Goal: Task Accomplishment & Management: Use online tool/utility

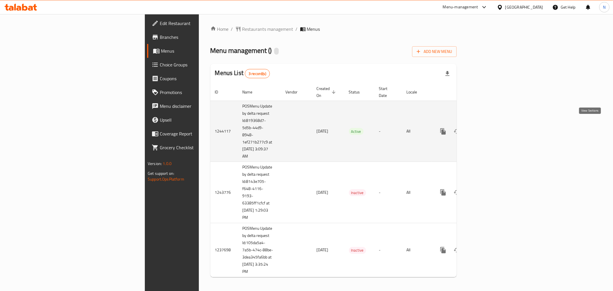
click at [488, 128] on icon "enhanced table" at bounding box center [484, 131] width 7 height 7
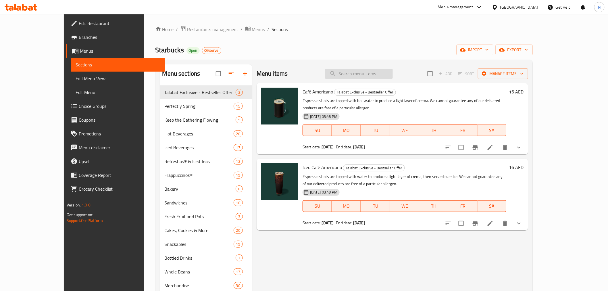
click at [391, 71] on input "search" at bounding box center [359, 74] width 68 height 10
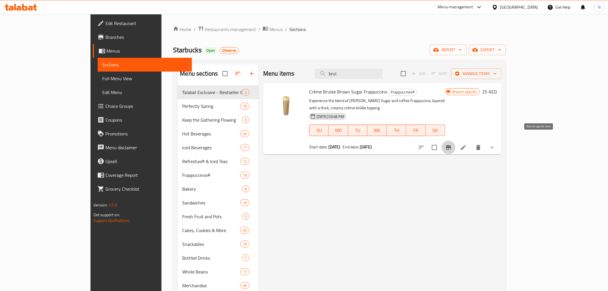
click at [451, 145] on icon "Branch-specific-item" at bounding box center [448, 147] width 5 height 5
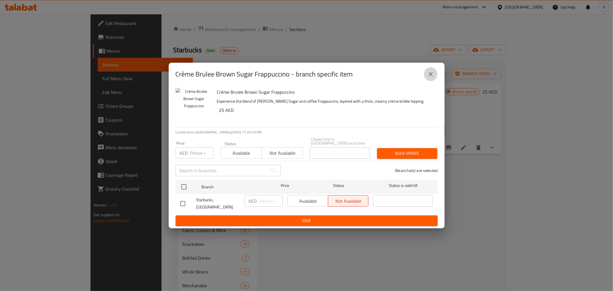
click at [433, 75] on icon "close" at bounding box center [430, 74] width 7 height 7
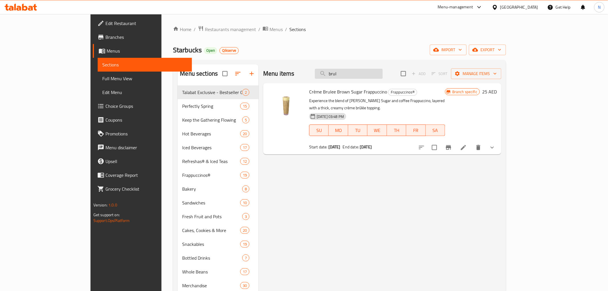
click at [383, 74] on input "brul" at bounding box center [349, 74] width 68 height 10
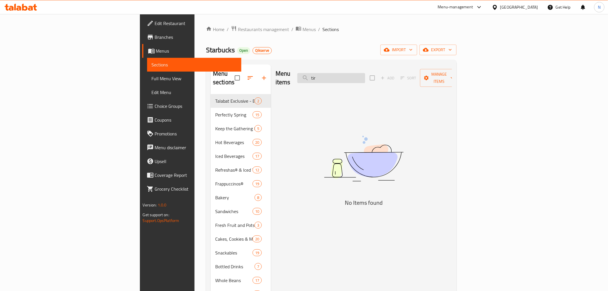
click at [365, 74] on input "tir" at bounding box center [331, 78] width 68 height 10
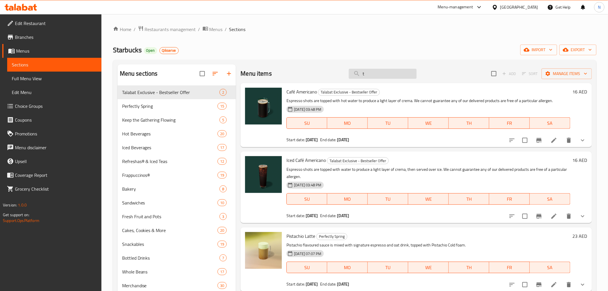
click at [364, 76] on input "t" at bounding box center [383, 74] width 68 height 10
paste input "Tiramisu Iced Latte"
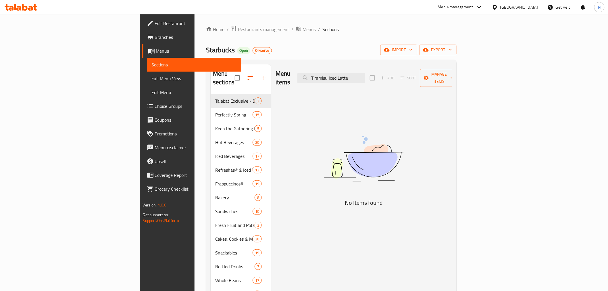
drag, startPoint x: 380, startPoint y: 74, endPoint x: 485, endPoint y: 86, distance: 105.8
click at [452, 86] on div "Menu items Tiramisu Iced Latte Add Sort Manage items No Items found" at bounding box center [361, 209] width 181 height 291
drag, startPoint x: 365, startPoint y: 74, endPoint x: 361, endPoint y: 74, distance: 4.0
click at [363, 74] on input "Tiramis" at bounding box center [331, 78] width 68 height 10
click at [361, 74] on input "Tiramis" at bounding box center [331, 78] width 68 height 10
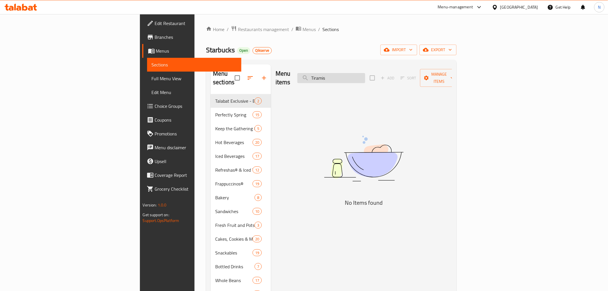
click at [365, 74] on input "Tiramis" at bounding box center [331, 78] width 68 height 10
click at [365, 74] on input "creme" at bounding box center [331, 78] width 68 height 10
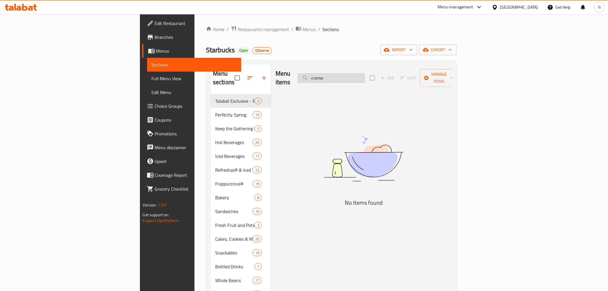
click at [365, 74] on input "creme" at bounding box center [331, 78] width 68 height 10
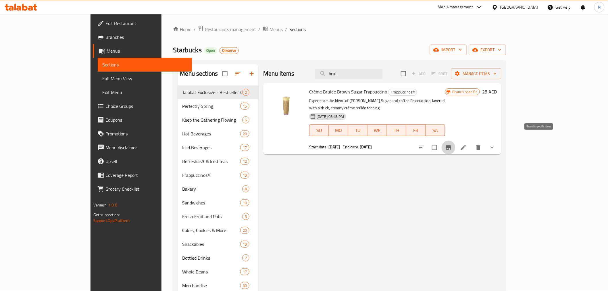
click at [452, 144] on icon "Branch-specific-item" at bounding box center [448, 147] width 7 height 7
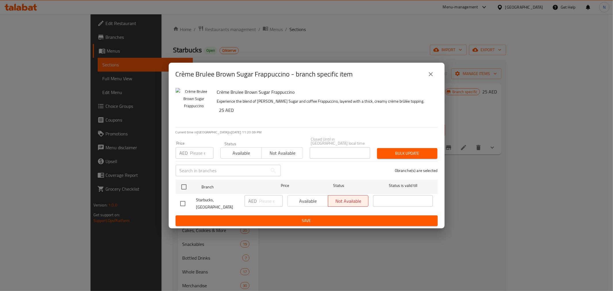
click at [432, 77] on icon "close" at bounding box center [430, 74] width 7 height 7
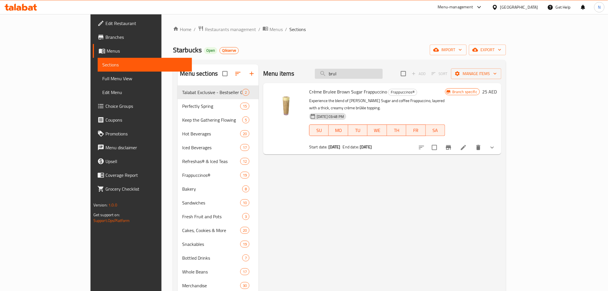
click at [383, 78] on input "brul" at bounding box center [349, 74] width 68 height 10
click at [368, 74] on input "brul" at bounding box center [349, 74] width 68 height 10
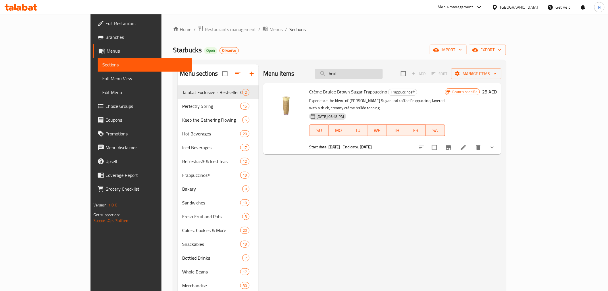
paste input "Tiramisu"
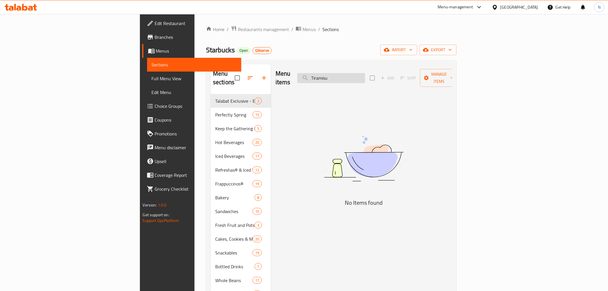
click at [365, 73] on input "Tiramisu" at bounding box center [331, 78] width 68 height 10
paste input "Brulee"
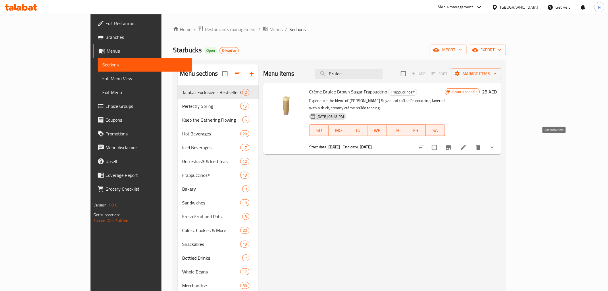
type input "Brulee"
click at [467, 144] on icon at bounding box center [463, 147] width 7 height 7
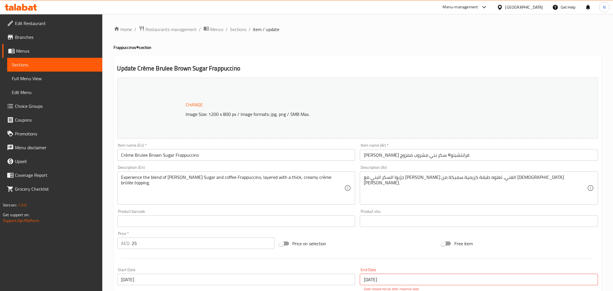
click at [232, 27] on div at bounding box center [306, 145] width 613 height 291
click at [237, 28] on span "Sections" at bounding box center [237, 29] width 16 height 7
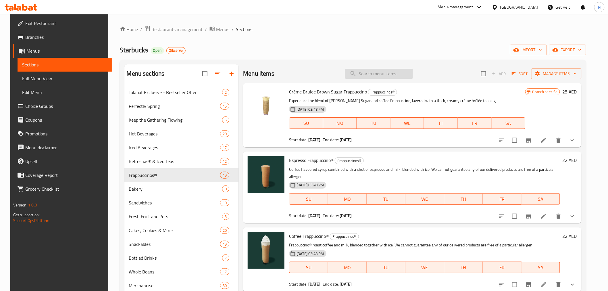
click at [404, 74] on input "search" at bounding box center [379, 74] width 68 height 10
paste input "Brulee"
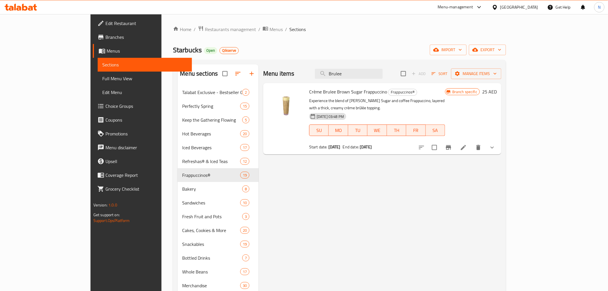
type input "Brulee"
click at [452, 144] on icon "Branch-specific-item" at bounding box center [448, 147] width 7 height 7
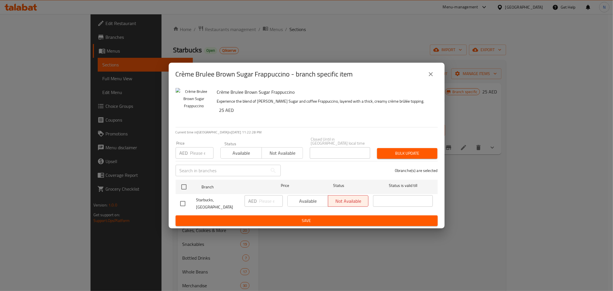
click at [470, 201] on div "Crème Brulee Brown Sugar Frappuccino - branch specific item Crème Brulee Brown …" at bounding box center [306, 145] width 613 height 291
